Goal: Task Accomplishment & Management: Use online tool/utility

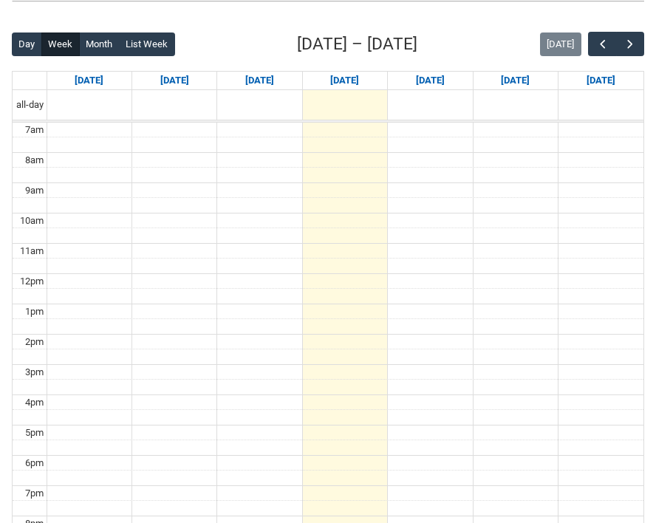
scroll to position [340, 0]
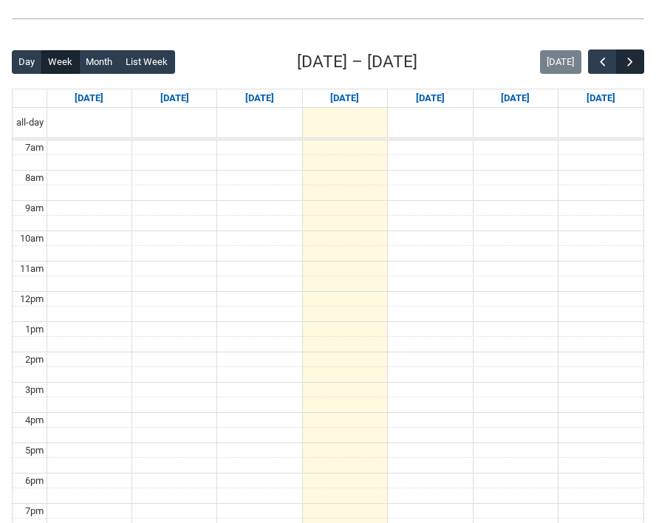
click at [637, 63] on span "button" at bounding box center [630, 62] width 15 height 15
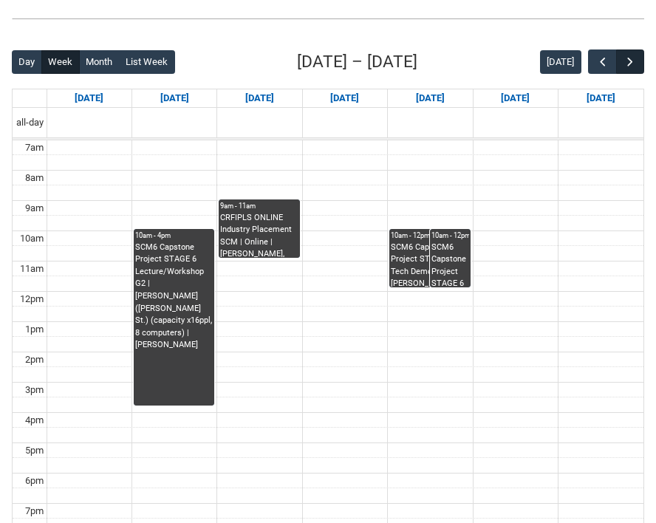
click at [624, 59] on span "button" at bounding box center [630, 62] width 15 height 15
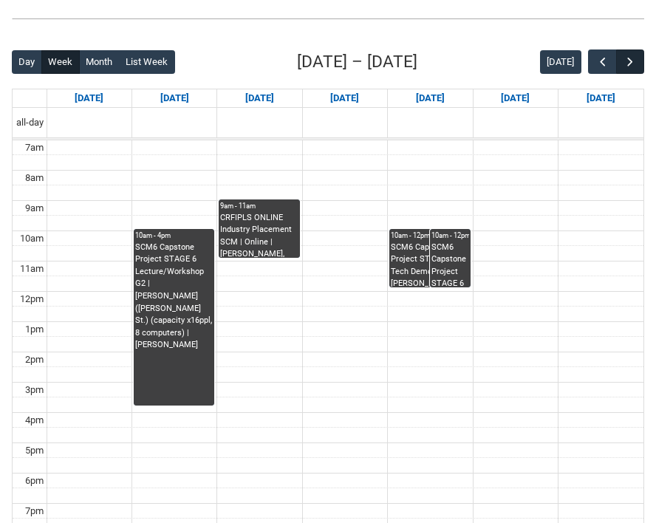
click at [624, 59] on span "button" at bounding box center [630, 62] width 15 height 15
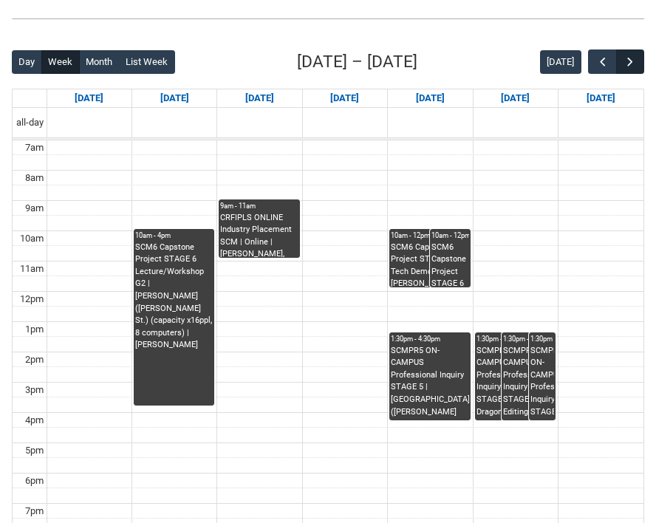
click at [624, 59] on span "button" at bounding box center [630, 62] width 15 height 15
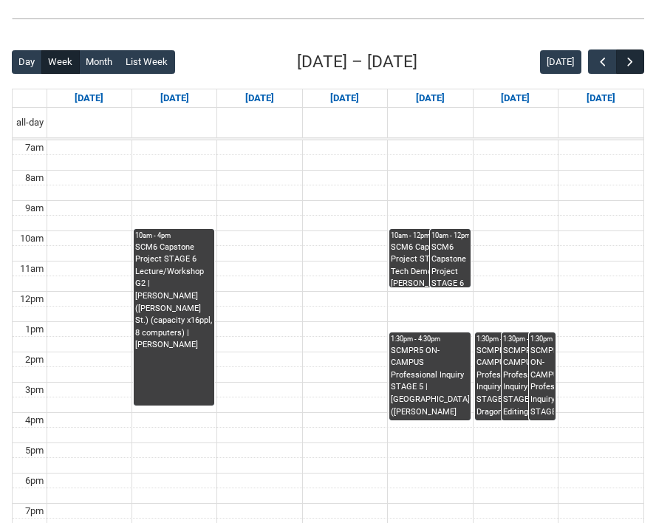
click at [624, 59] on span "button" at bounding box center [630, 62] width 15 height 15
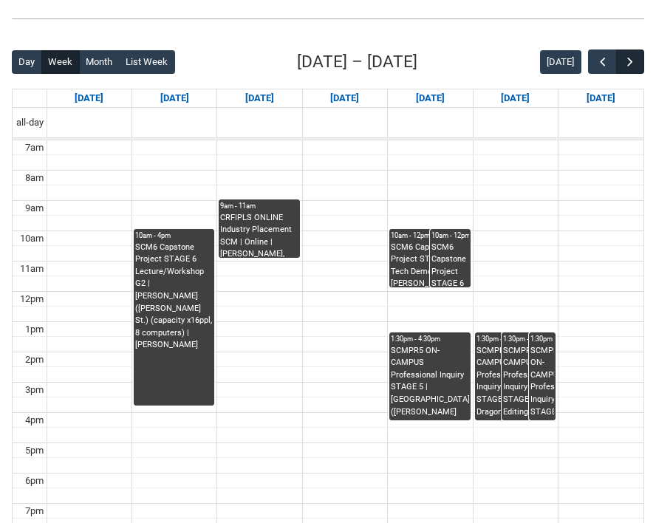
click at [624, 59] on span "button" at bounding box center [630, 62] width 15 height 15
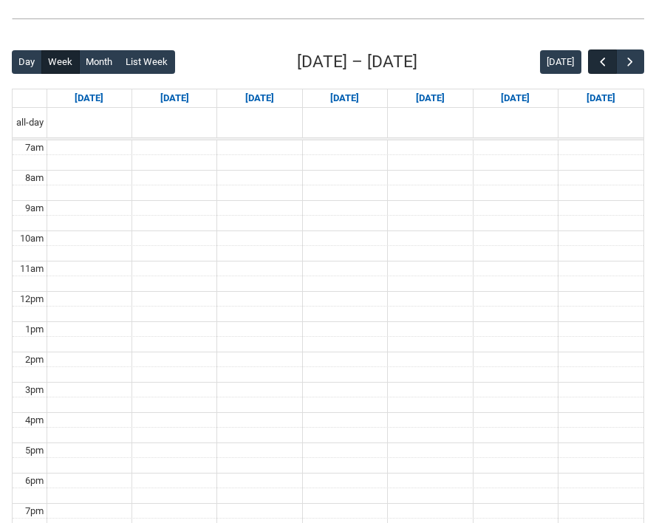
click at [602, 66] on span "button" at bounding box center [602, 62] width 15 height 15
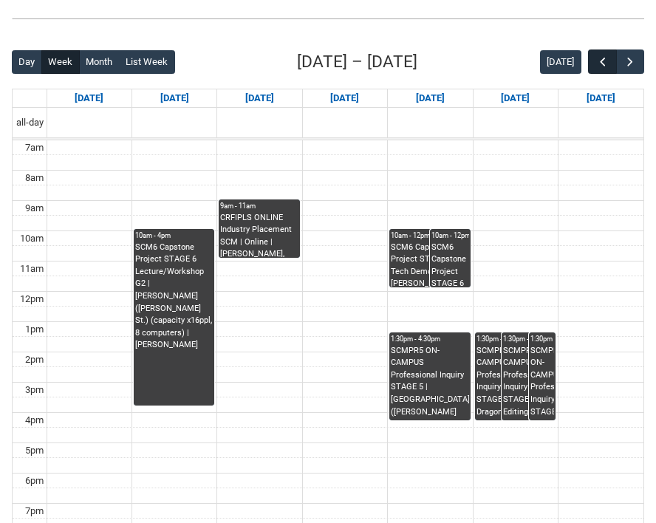
click at [602, 66] on span "button" at bounding box center [602, 62] width 15 height 15
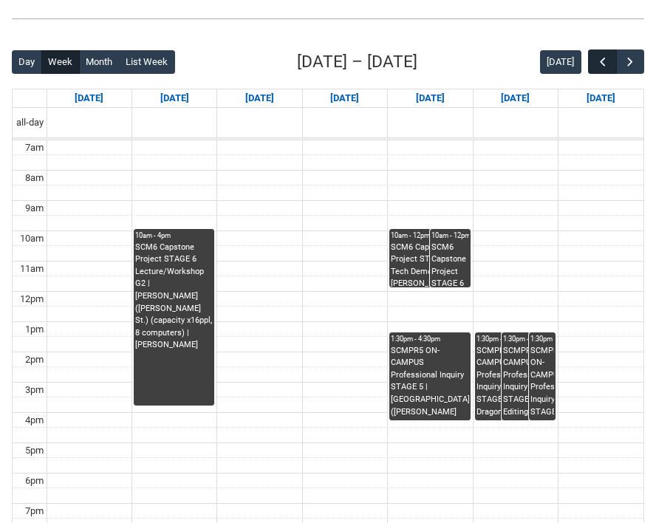
click at [602, 66] on span "button" at bounding box center [602, 62] width 15 height 15
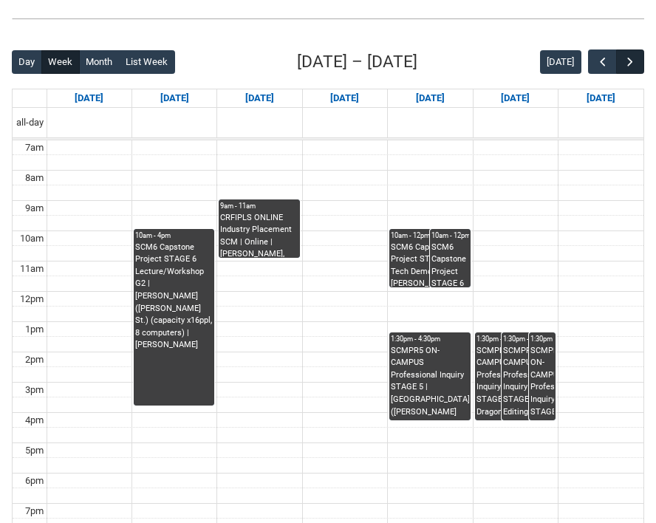
click at [643, 64] on button "button" at bounding box center [630, 61] width 28 height 24
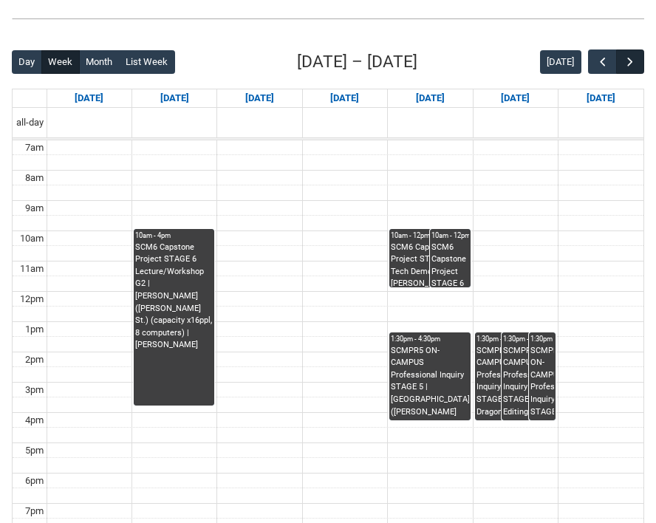
click at [633, 58] on span "button" at bounding box center [630, 62] width 15 height 15
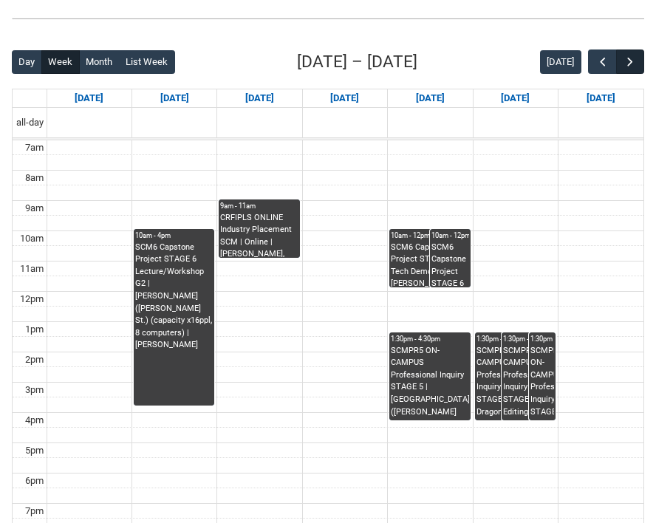
click at [633, 58] on span "button" at bounding box center [630, 62] width 15 height 15
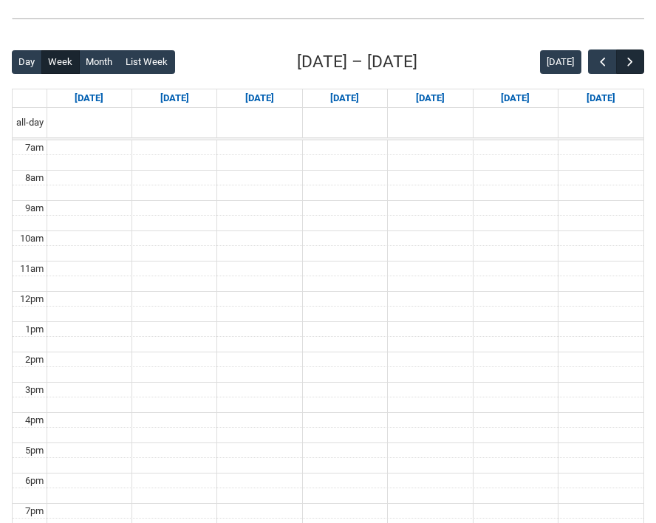
click at [633, 58] on span "button" at bounding box center [630, 62] width 15 height 15
